Goal: Information Seeking & Learning: Check status

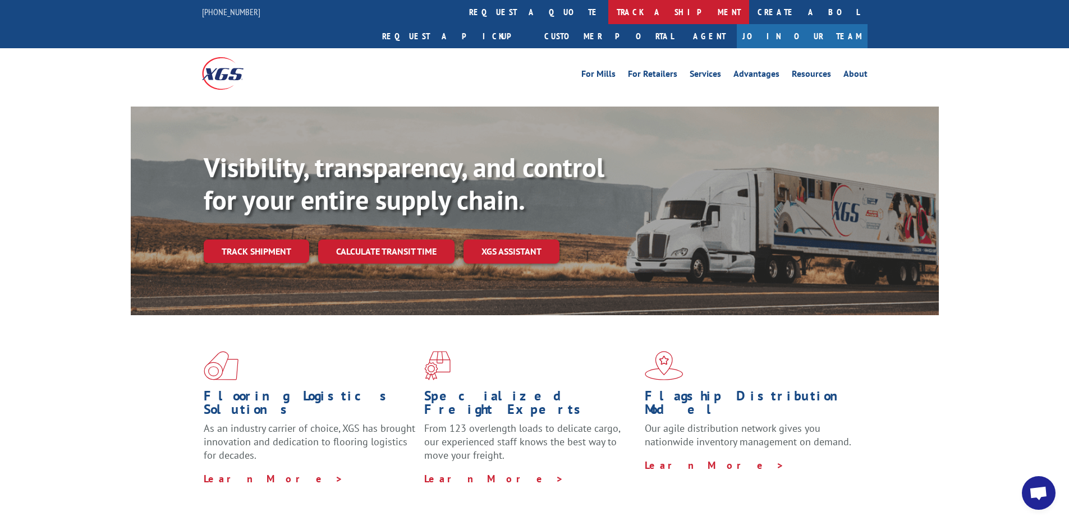
click at [608, 12] on link "track a shipment" at bounding box center [678, 12] width 141 height 24
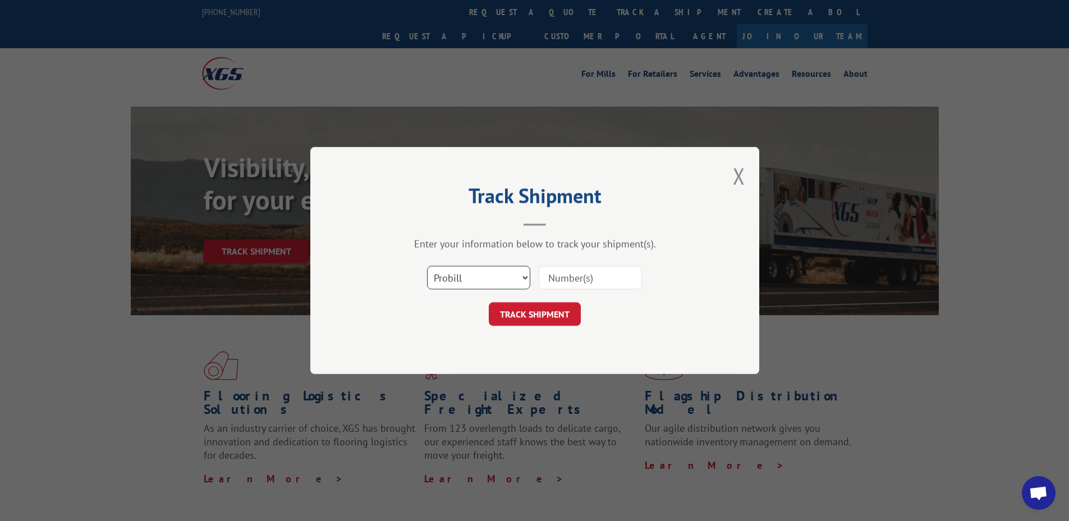
drag, startPoint x: 505, startPoint y: 273, endPoint x: 495, endPoint y: 291, distance: 21.1
click at [505, 273] on select "Select category... Probill BOL PO" at bounding box center [478, 278] width 103 height 24
select select "bol"
click at [427, 266] on select "Select category... Probill BOL PO" at bounding box center [478, 278] width 103 height 24
click at [588, 282] on input at bounding box center [590, 278] width 103 height 24
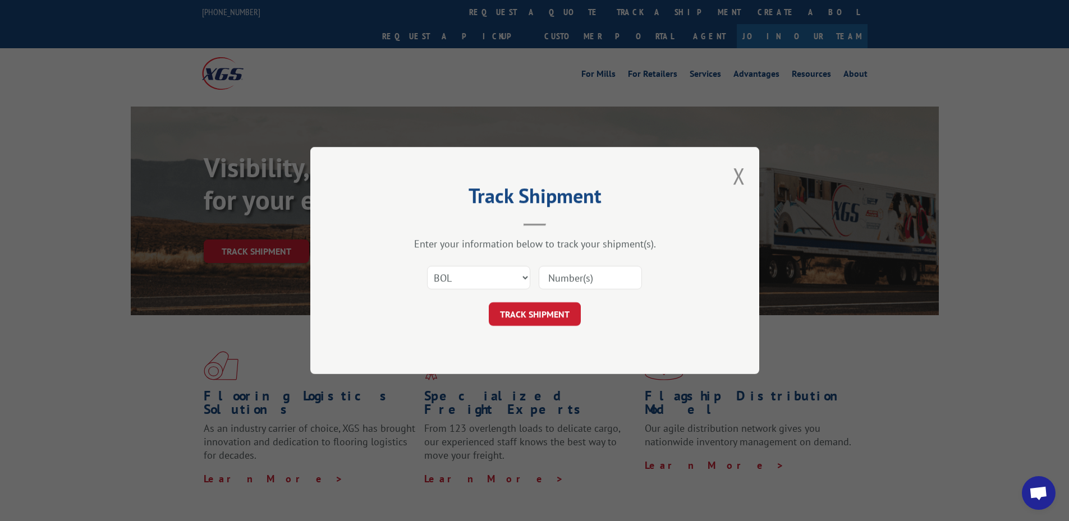
click at [652, 233] on div "Track Shipment Enter your information below to track your shipment(s). Select c…" at bounding box center [534, 260] width 449 height 227
drag, startPoint x: 600, startPoint y: 283, endPoint x: 1075, endPoint y: 247, distance: 476.1
click at [600, 283] on input at bounding box center [590, 278] width 103 height 24
click at [466, 278] on select "Select category... Probill BOL PO" at bounding box center [478, 278] width 103 height 24
click at [427, 266] on select "Select category... Probill BOL PO" at bounding box center [478, 278] width 103 height 24
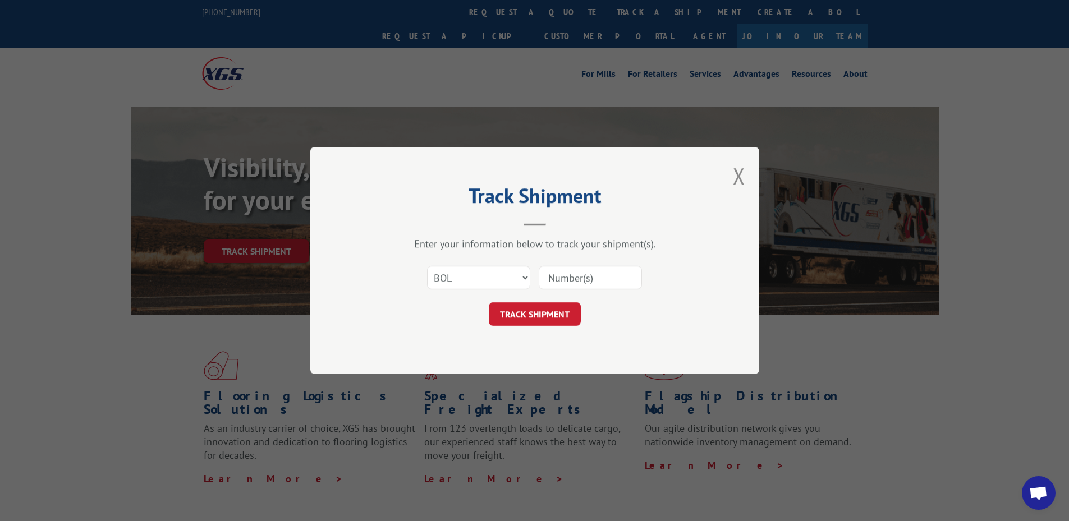
click at [593, 278] on input at bounding box center [590, 278] width 103 height 24
type input "2839688"
click at [562, 303] on button "TRACK SHIPMENT" at bounding box center [535, 314] width 92 height 24
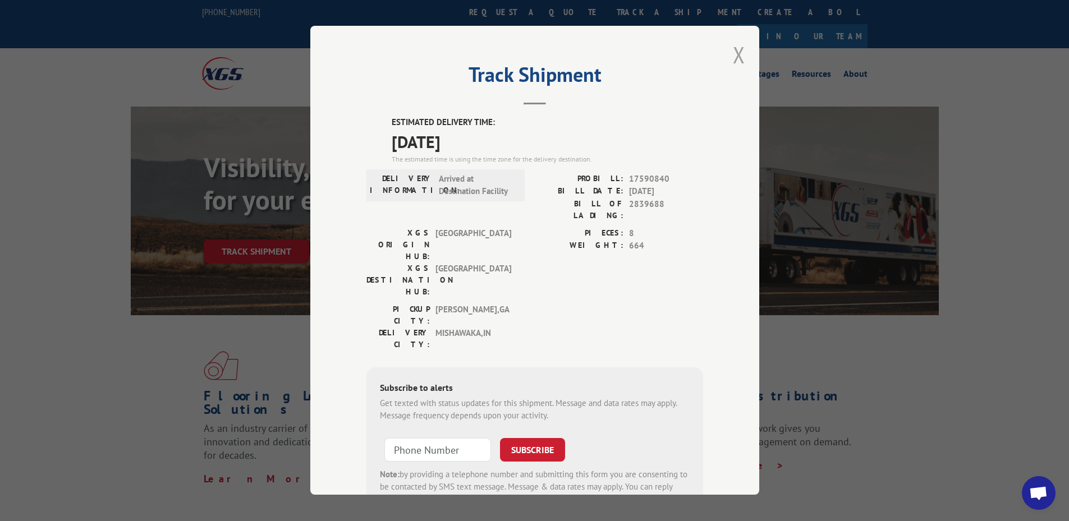
click at [737, 54] on button "Close modal" at bounding box center [739, 55] width 12 height 30
